Goal: Register for event/course

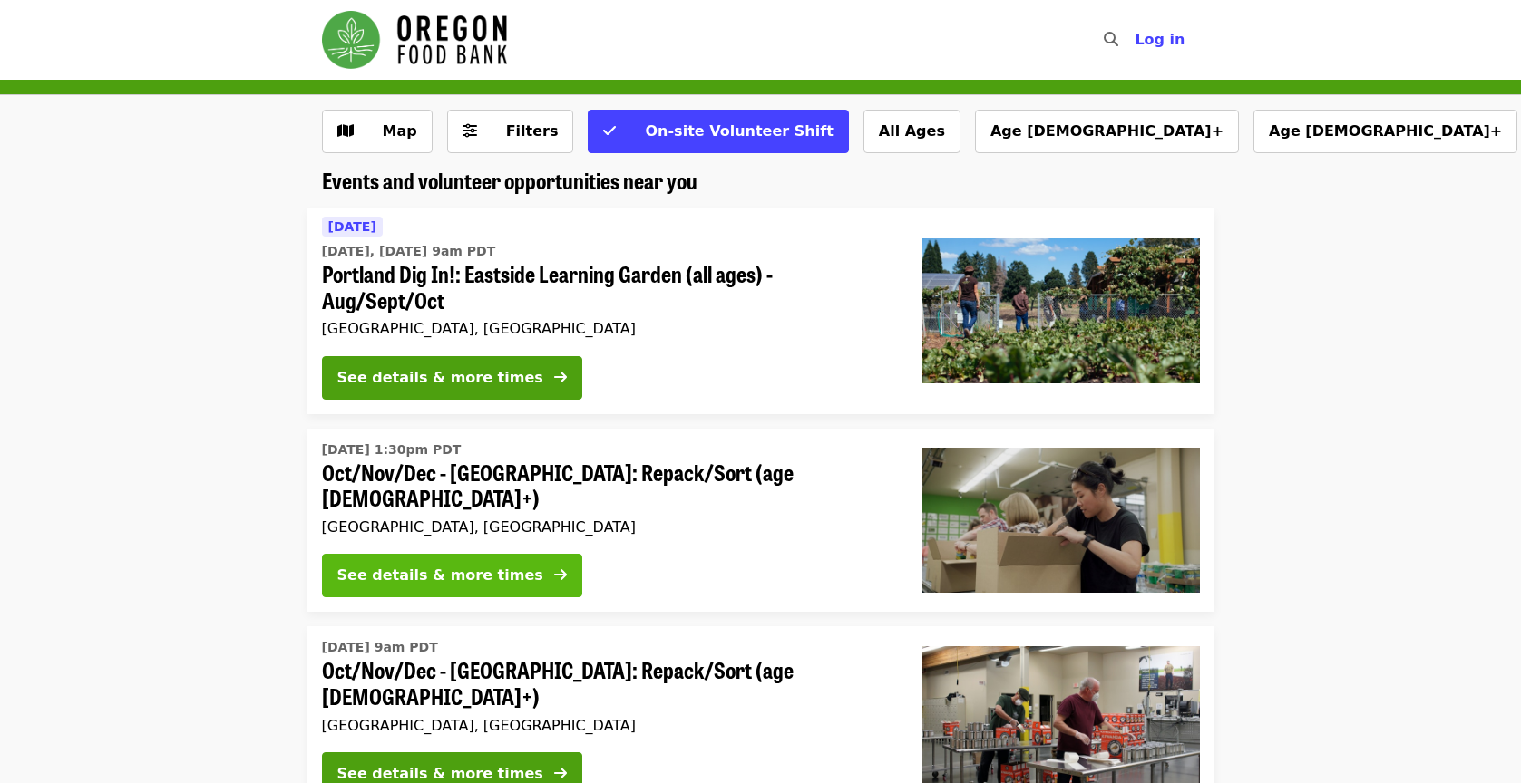
click at [501, 565] on div "See details & more times" at bounding box center [440, 576] width 206 height 22
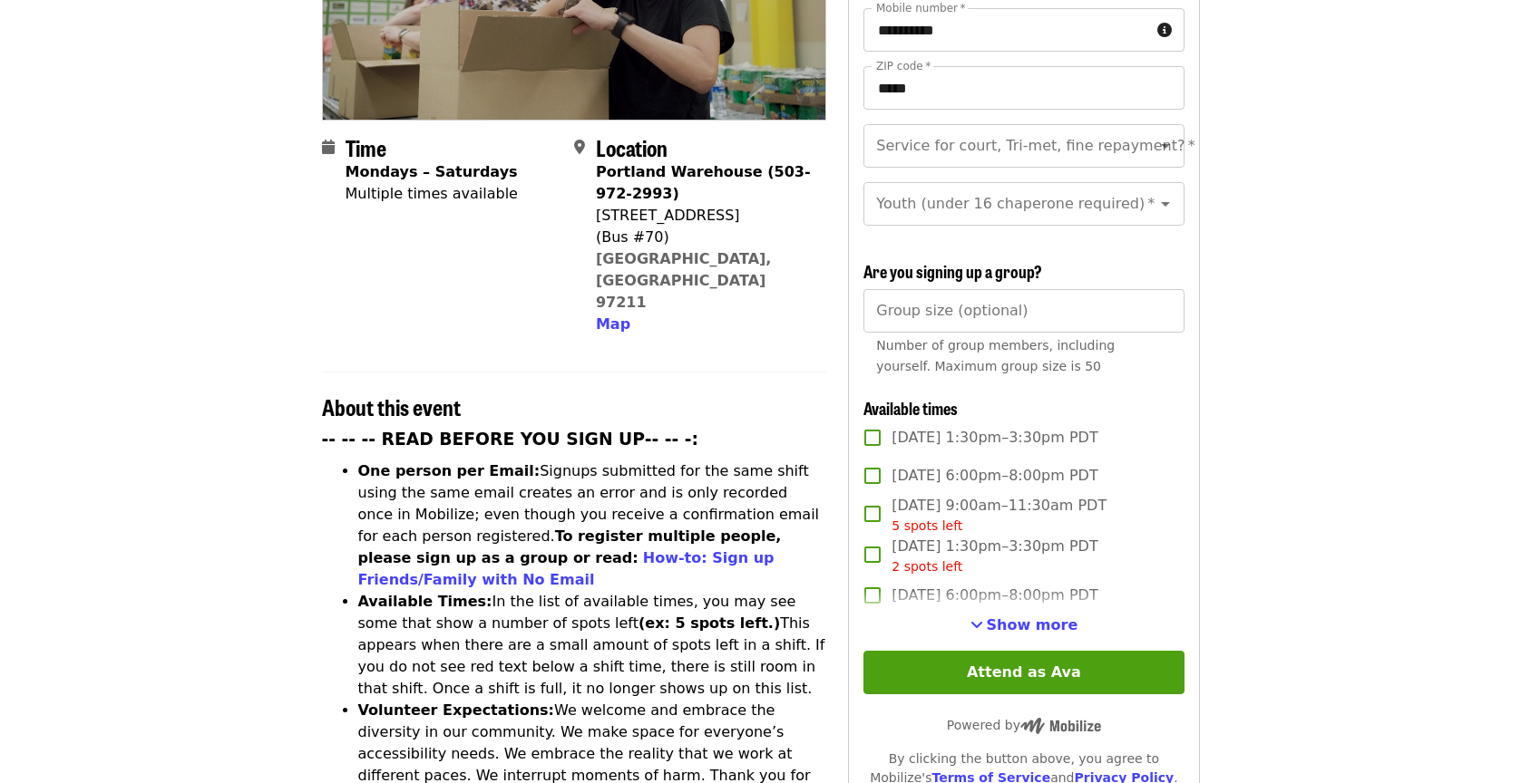
scroll to position [355, 0]
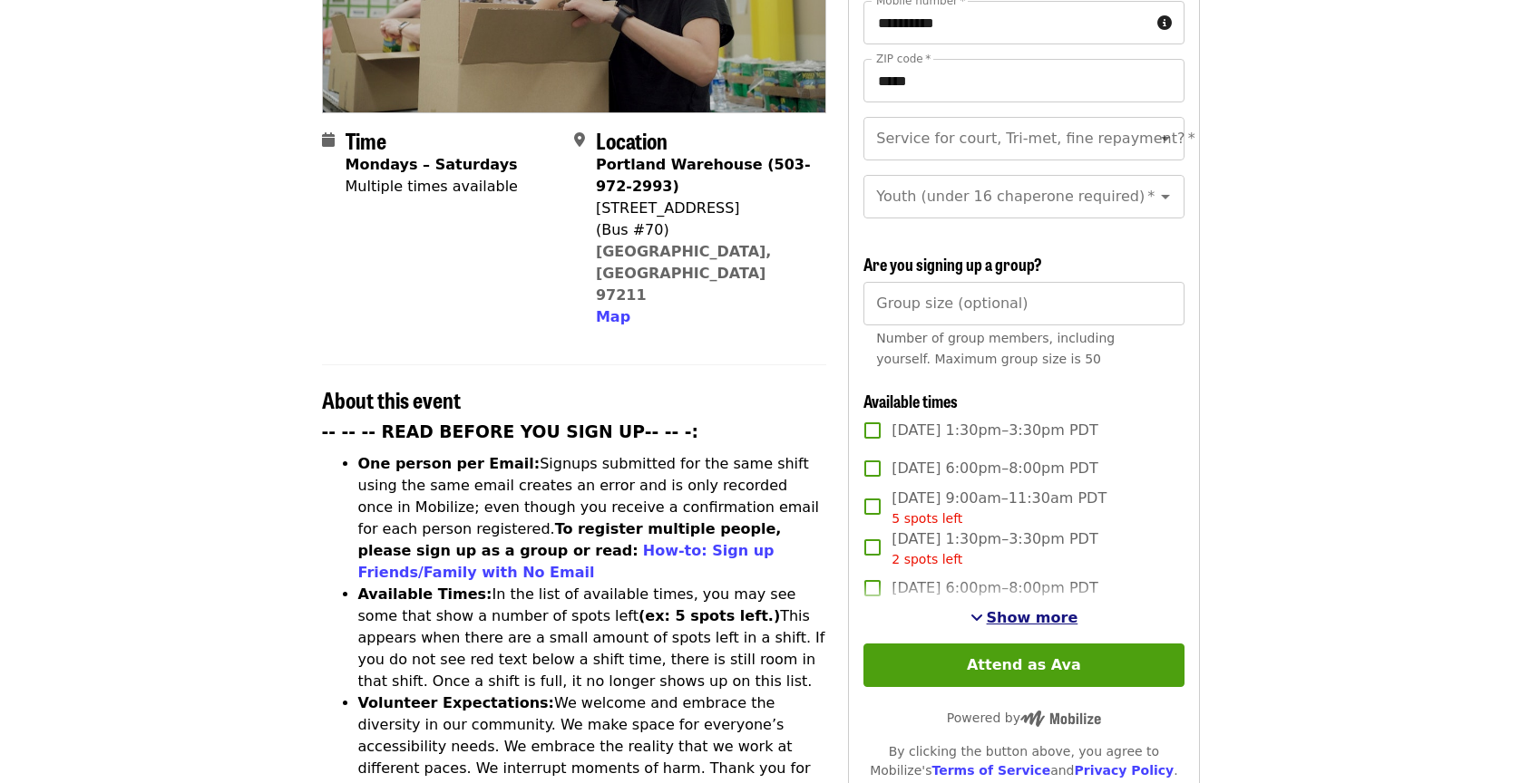
click at [1034, 609] on span "Show more" at bounding box center [1033, 617] width 92 height 17
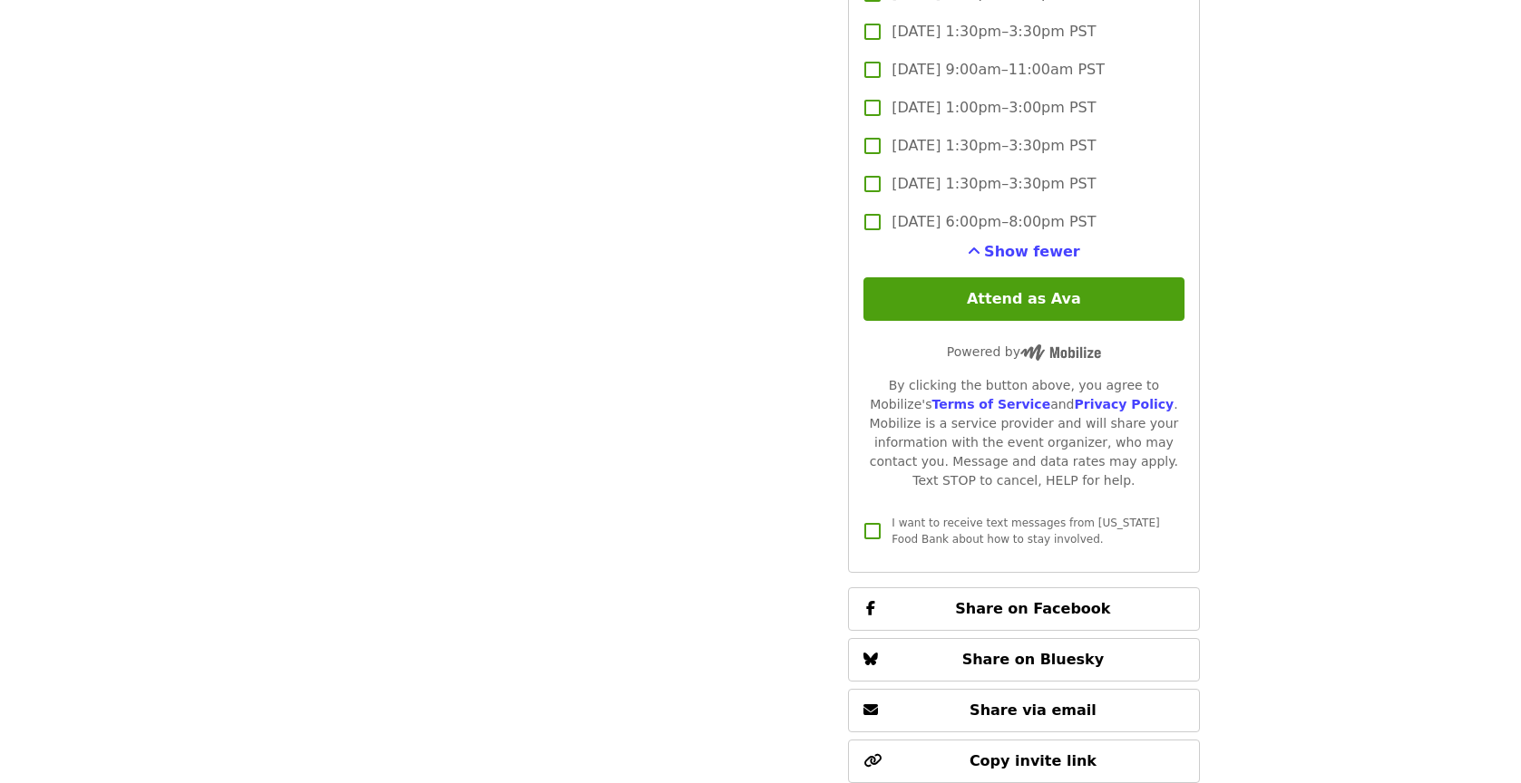
scroll to position [4894, 0]
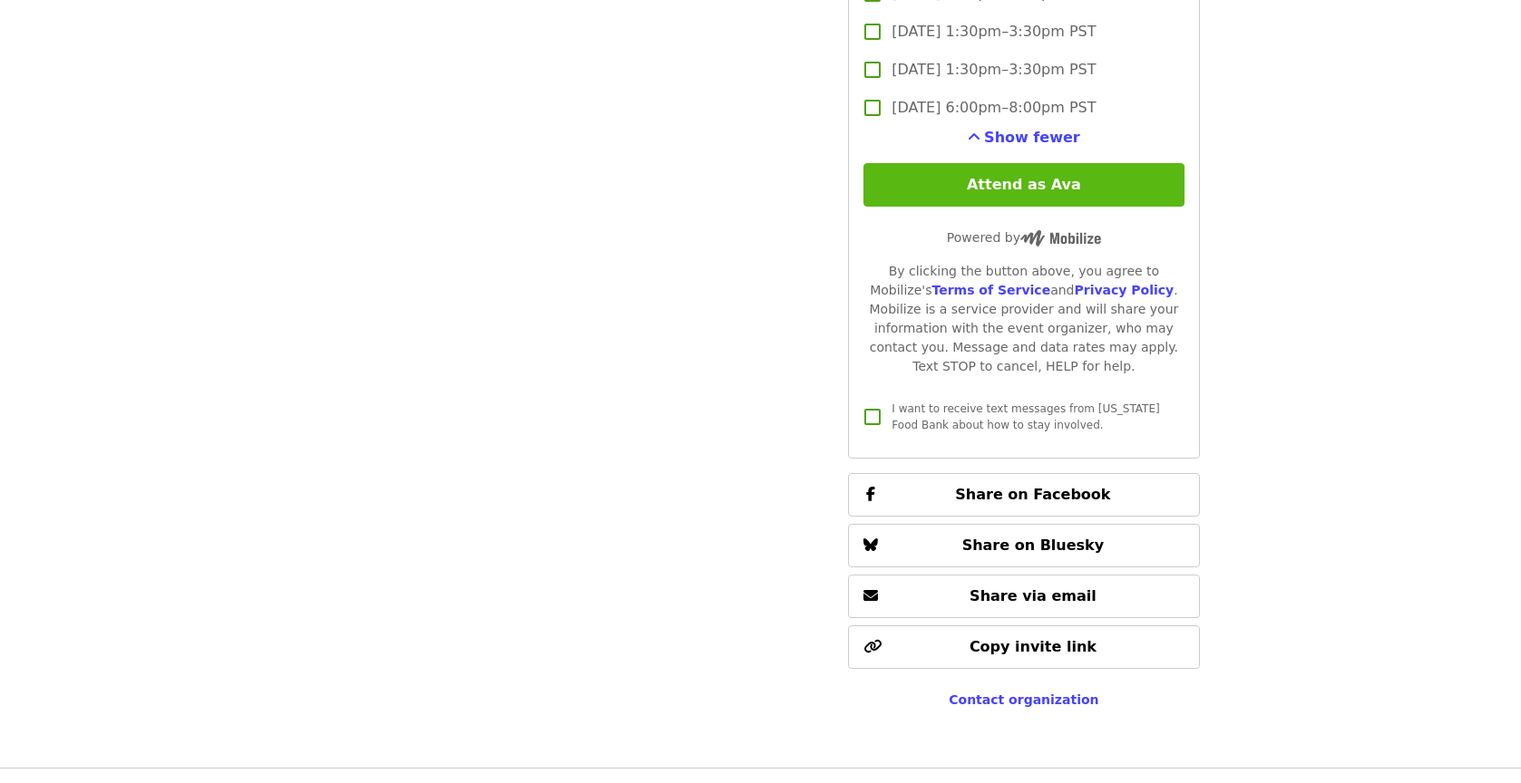
click at [1056, 163] on button "Attend as Ava" at bounding box center [1023, 185] width 320 height 44
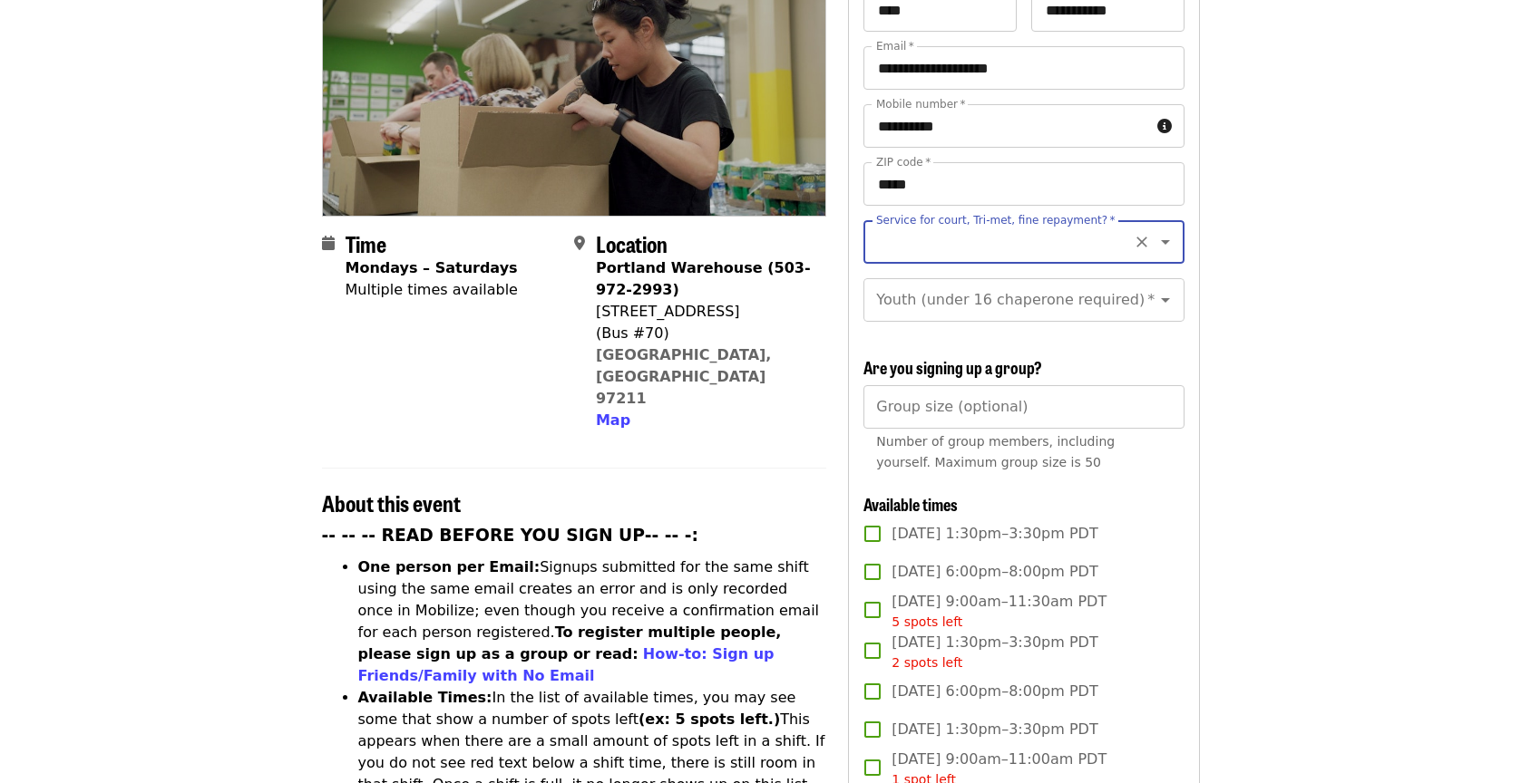
scroll to position [248, 0]
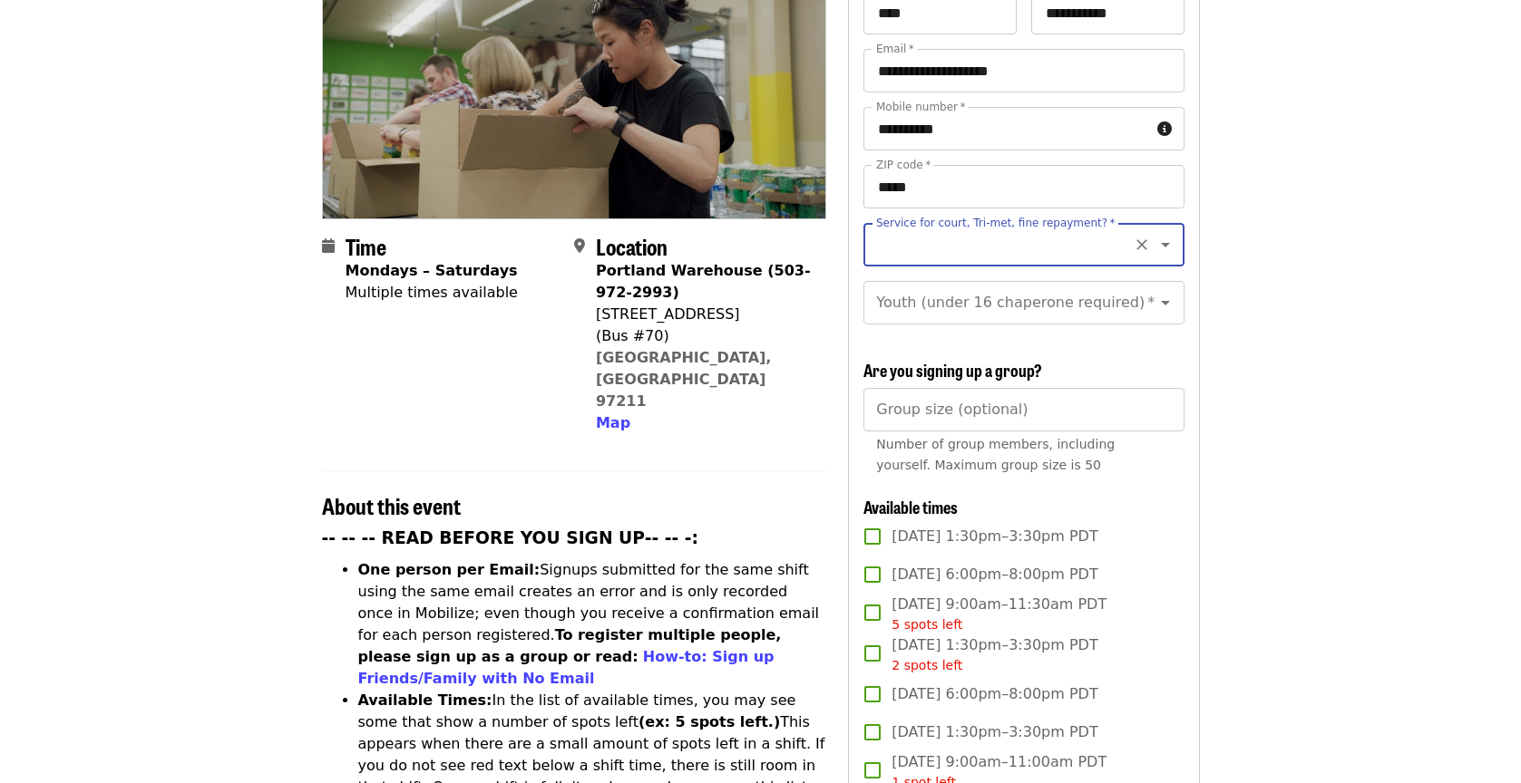
click at [1089, 228] on input "Service for court, Tri-met, fine repayment?   *" at bounding box center [1001, 245] width 247 height 34
click at [888, 253] on li "No" at bounding box center [1022, 262] width 320 height 33
type input "**"
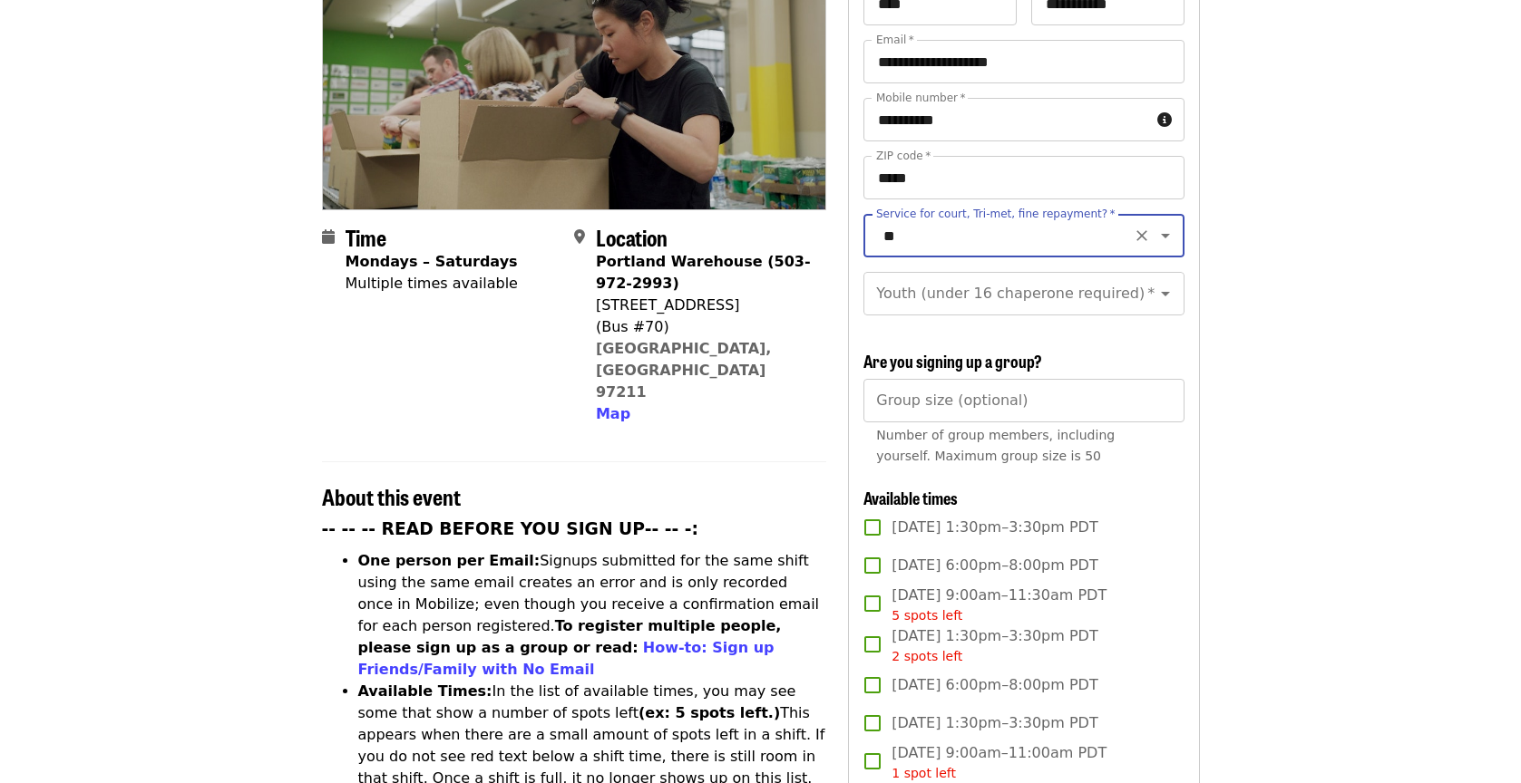
scroll to position [258, 0]
click at [1170, 282] on icon "Open" at bounding box center [1165, 293] width 22 height 22
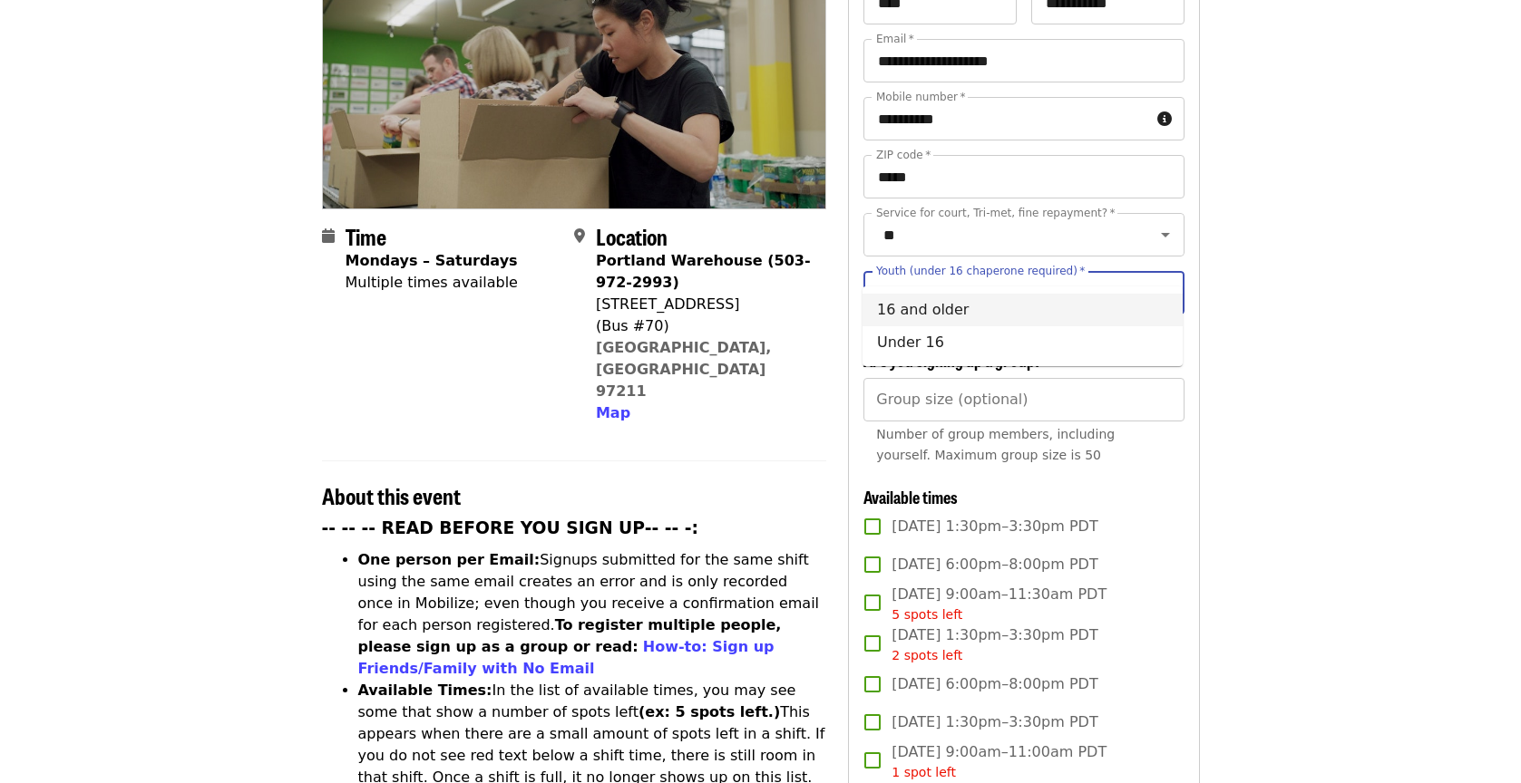
click at [1084, 300] on li "16 and older" at bounding box center [1022, 310] width 320 height 33
type input "**********"
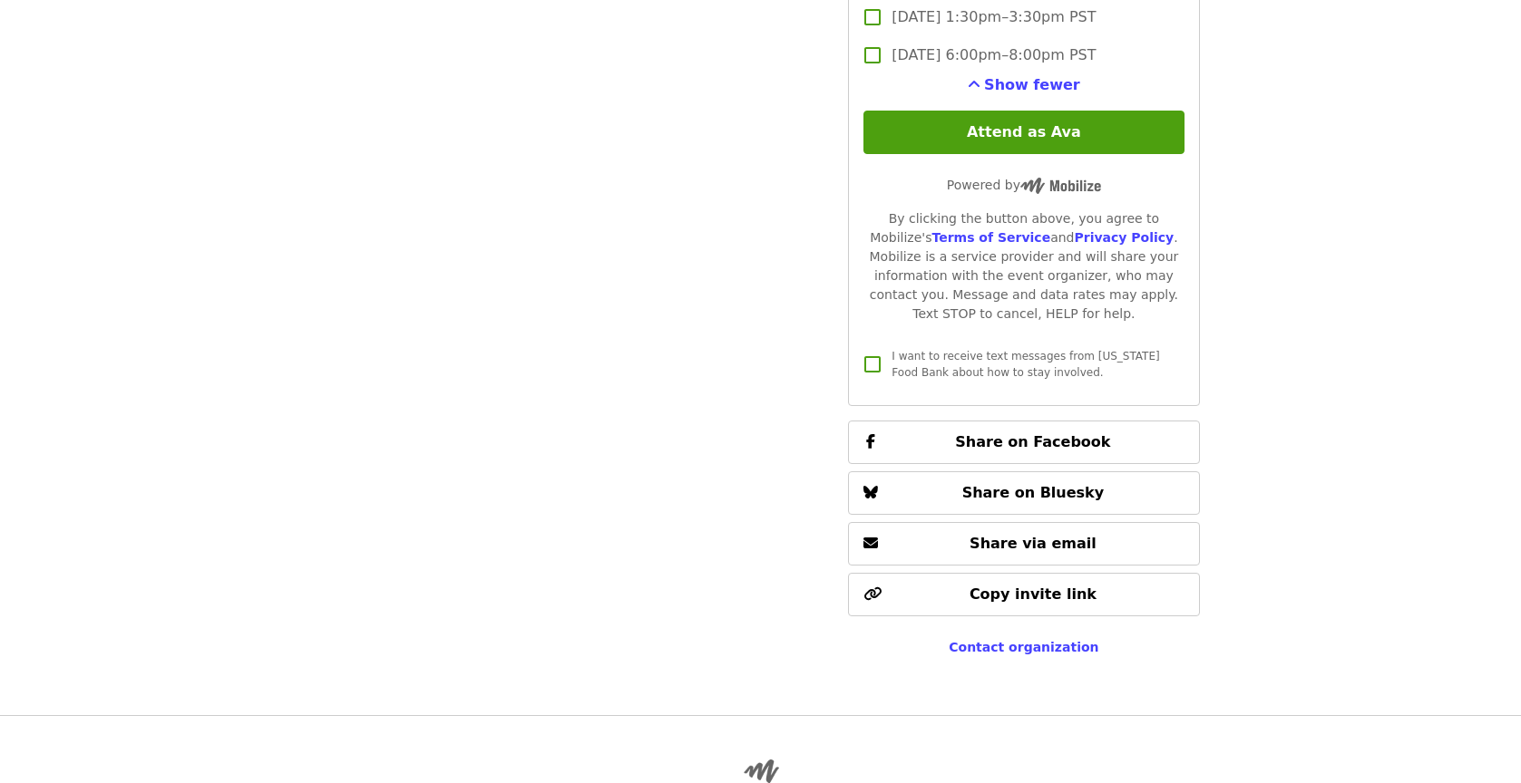
scroll to position [4991, 0]
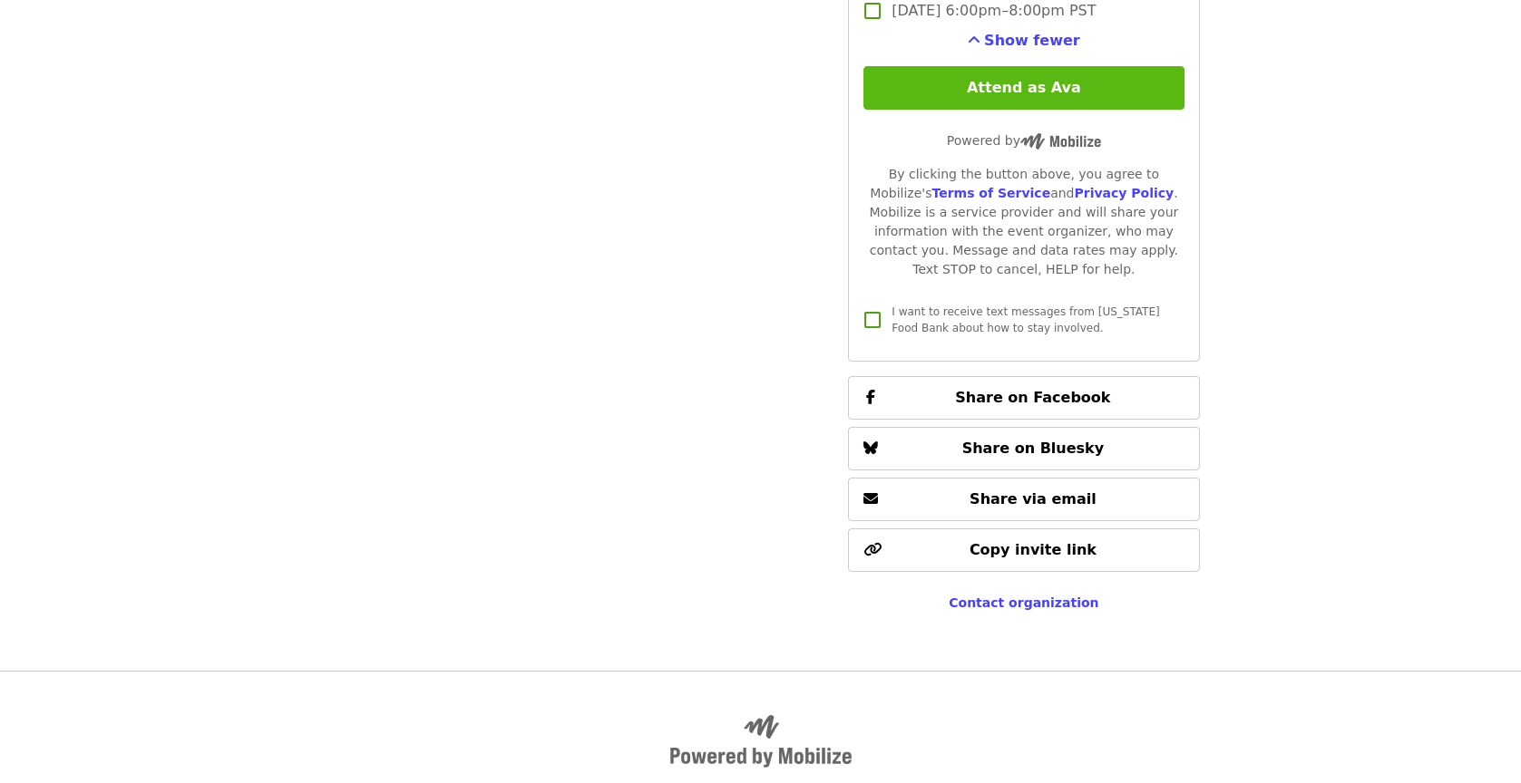
click at [1064, 66] on button "Attend as Ava" at bounding box center [1023, 88] width 320 height 44
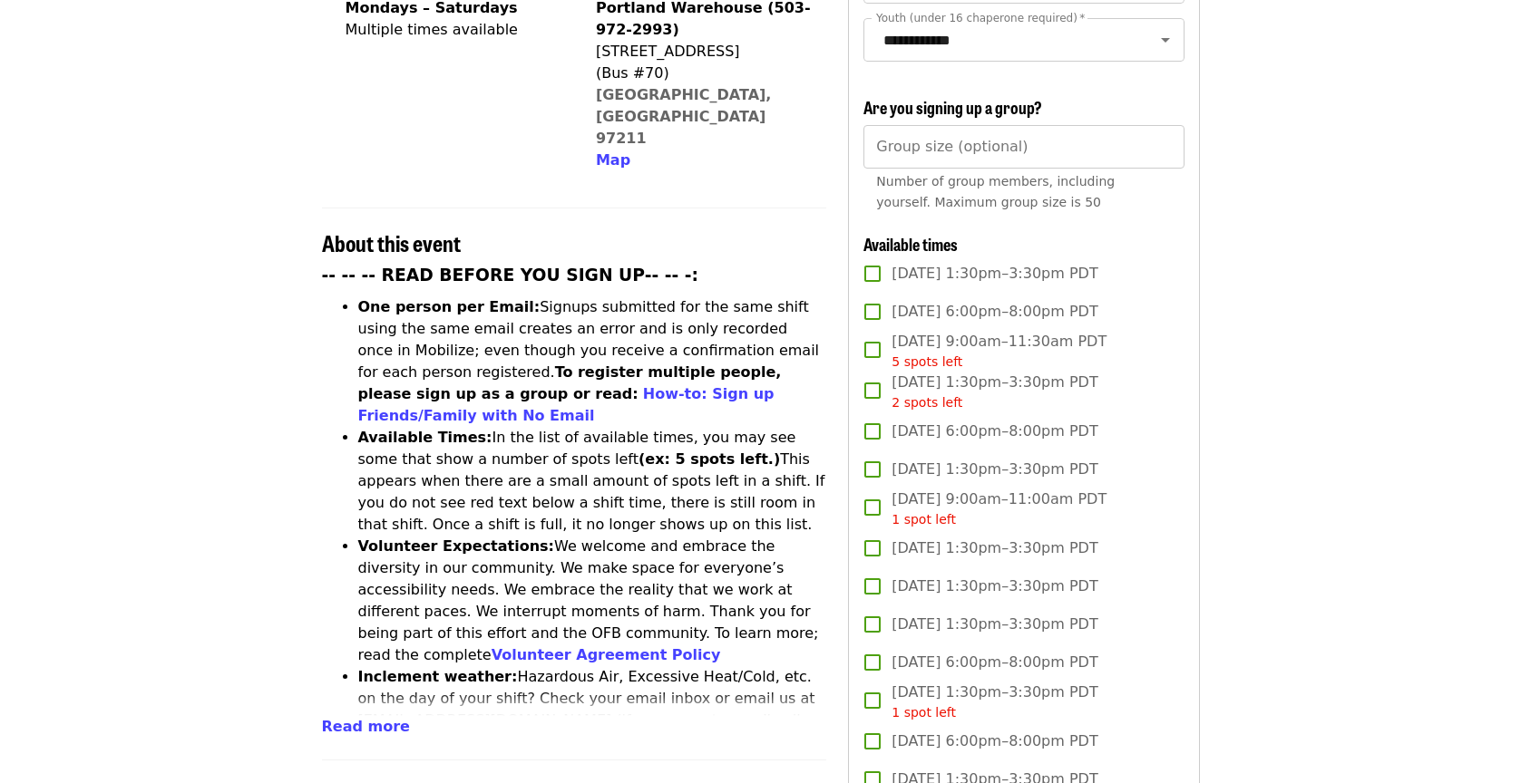
scroll to position [0, 0]
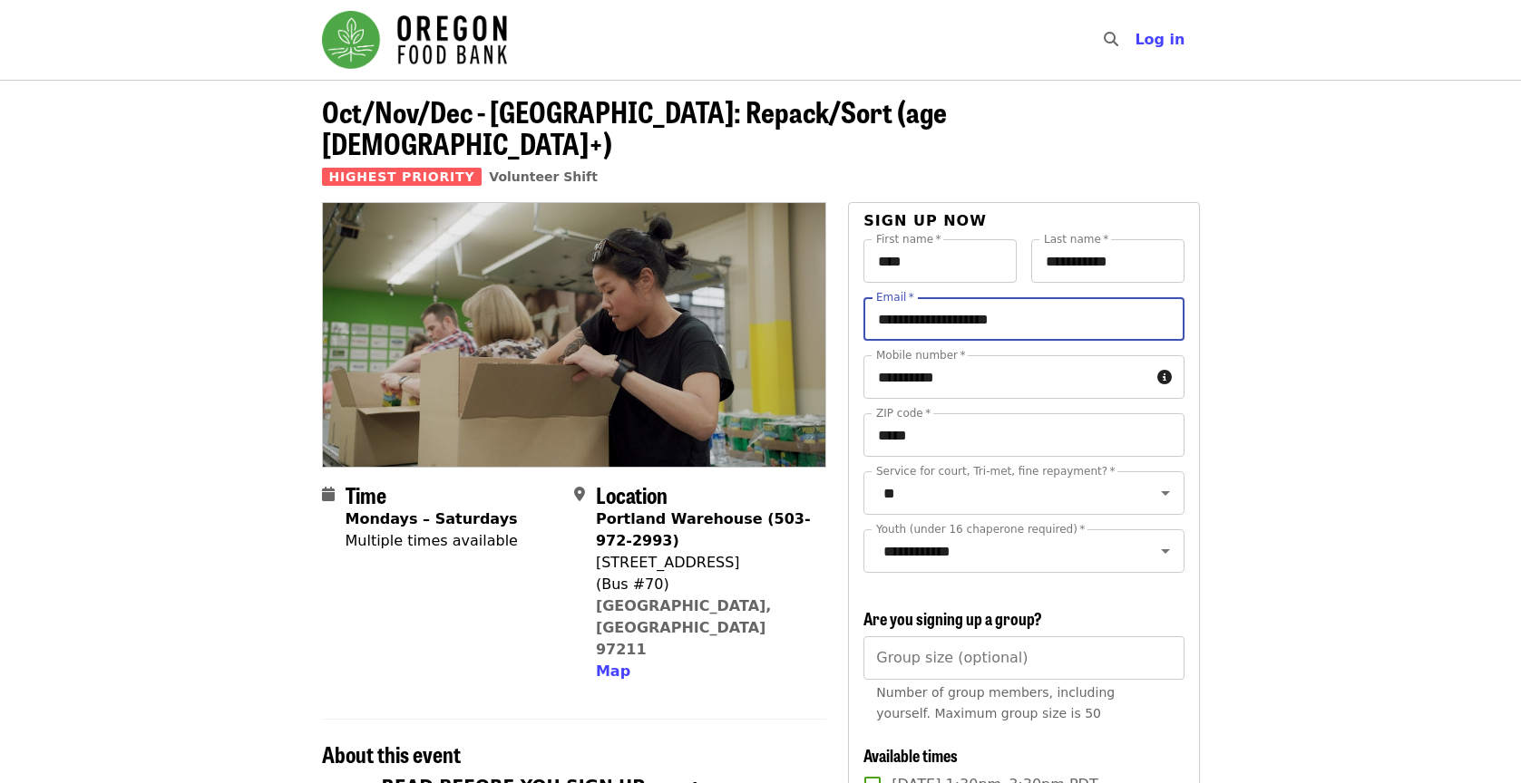
drag, startPoint x: 1048, startPoint y: 290, endPoint x: 871, endPoint y: 286, distance: 176.9
click at [870, 297] on input "**********" at bounding box center [1023, 319] width 320 height 44
